Goal: Transaction & Acquisition: Purchase product/service

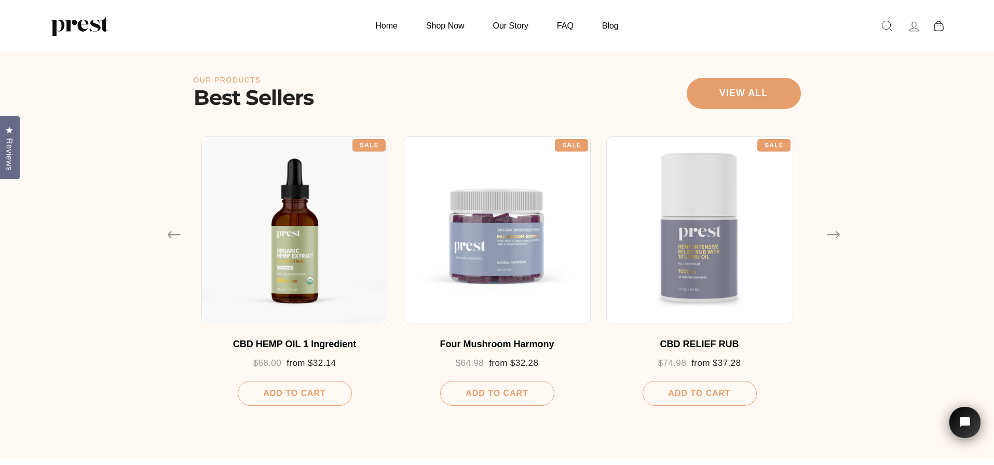
scroll to position [526, 0]
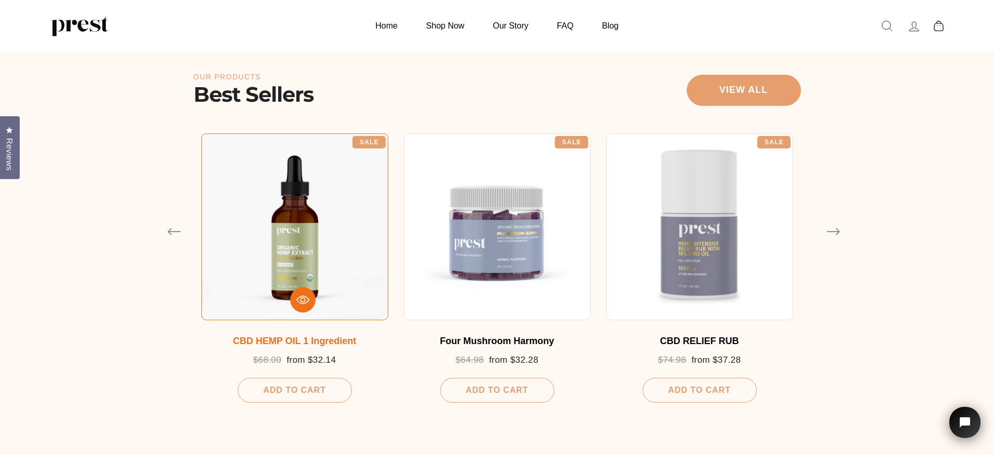
click at [344, 346] on div "CBD HEMP OIL 1 Ingredient" at bounding box center [295, 341] width 166 height 11
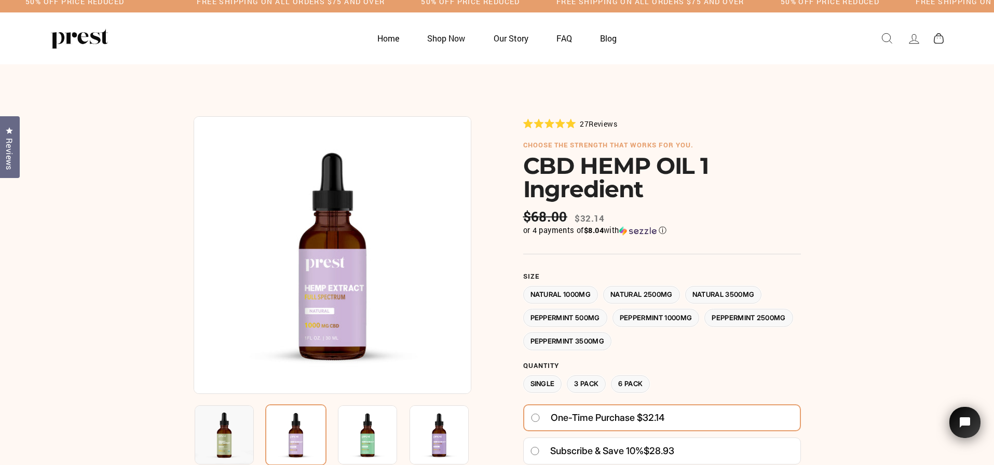
scroll to position [14, 0]
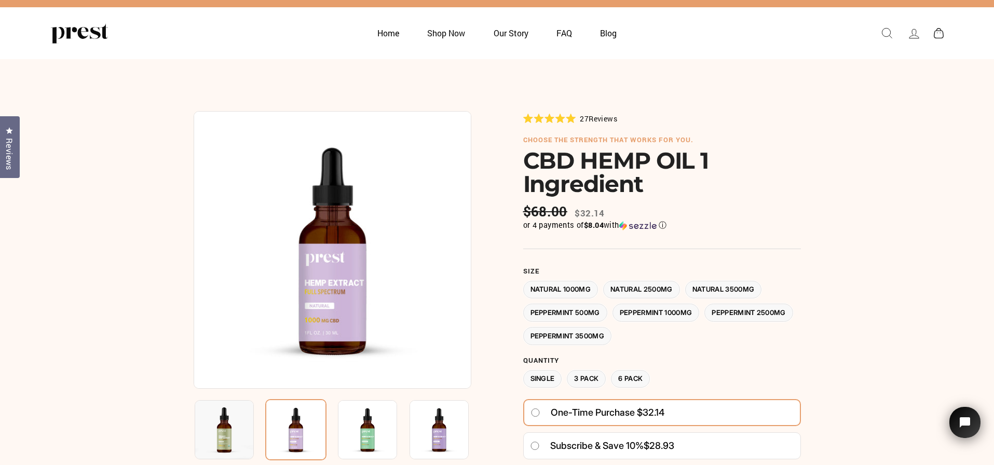
click at [671, 223] on div "or 4 payments of $8.04 with ⓘ" at bounding box center [662, 225] width 278 height 10
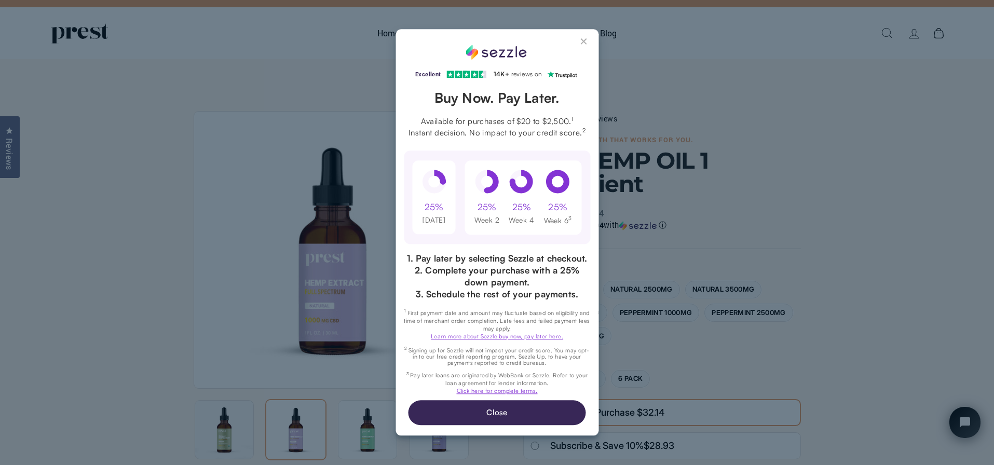
scroll to position [0, 0]
click at [579, 37] on button "Close Sezzle Modal" at bounding box center [585, 43] width 12 height 12
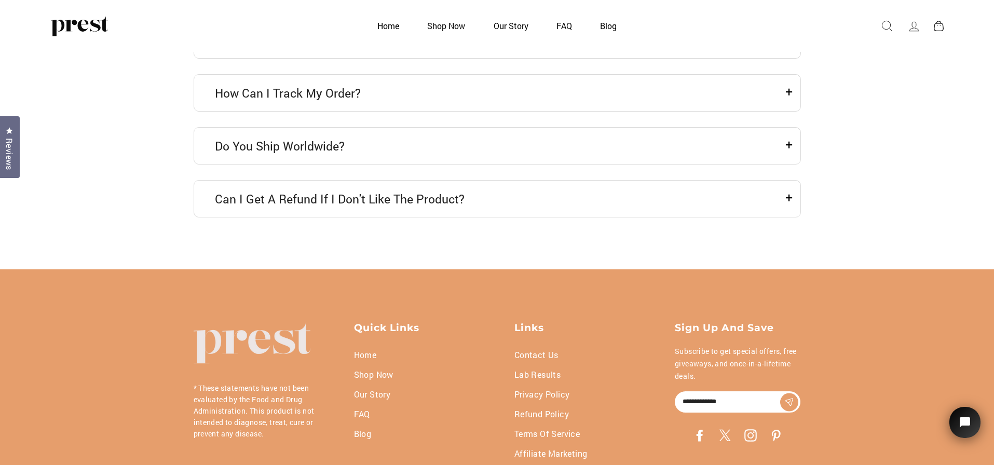
scroll to position [3289, 0]
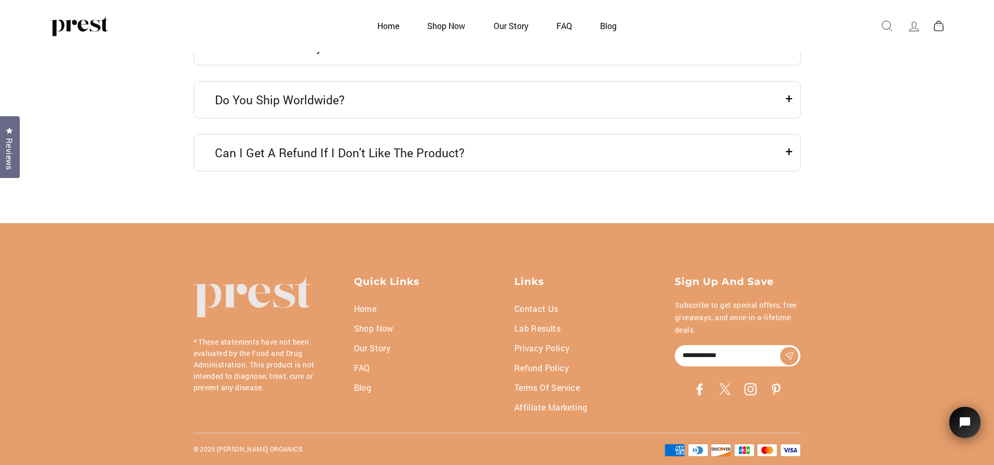
click at [363, 371] on link "FAQ" at bounding box center [362, 368] width 16 height 20
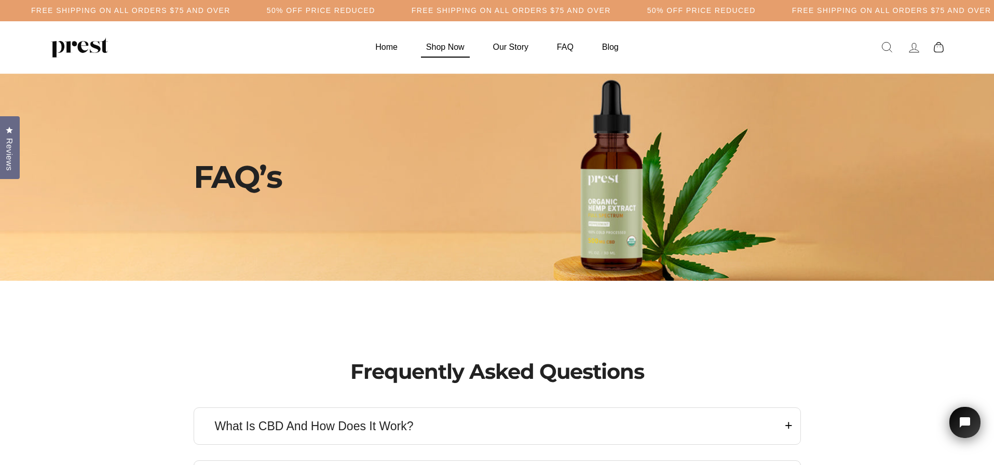
click at [441, 45] on link "Shop Now" at bounding box center [445, 47] width 64 height 20
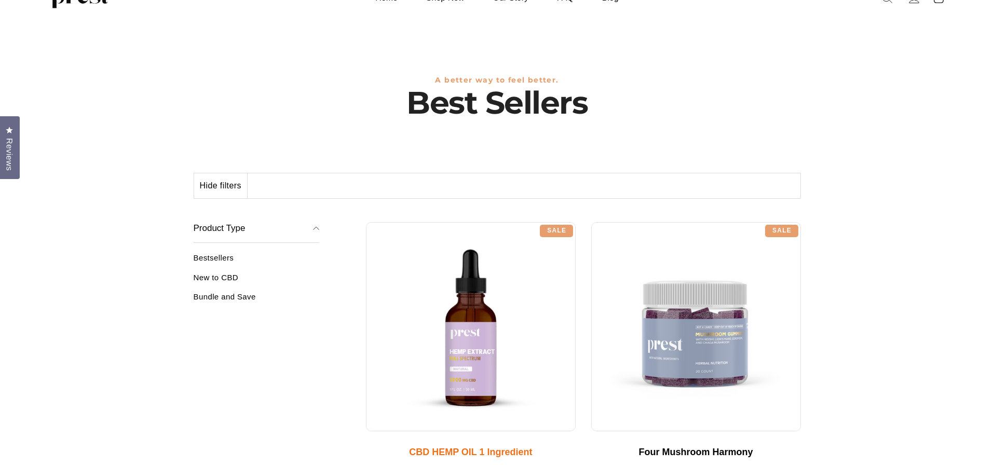
scroll to position [76, 0]
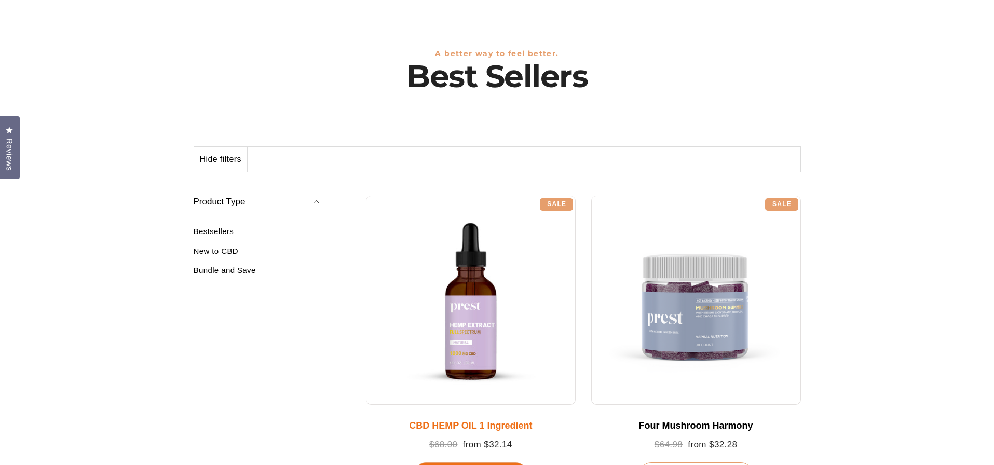
click at [515, 316] on div at bounding box center [471, 301] width 210 height 210
